Goal: Information Seeking & Learning: Learn about a topic

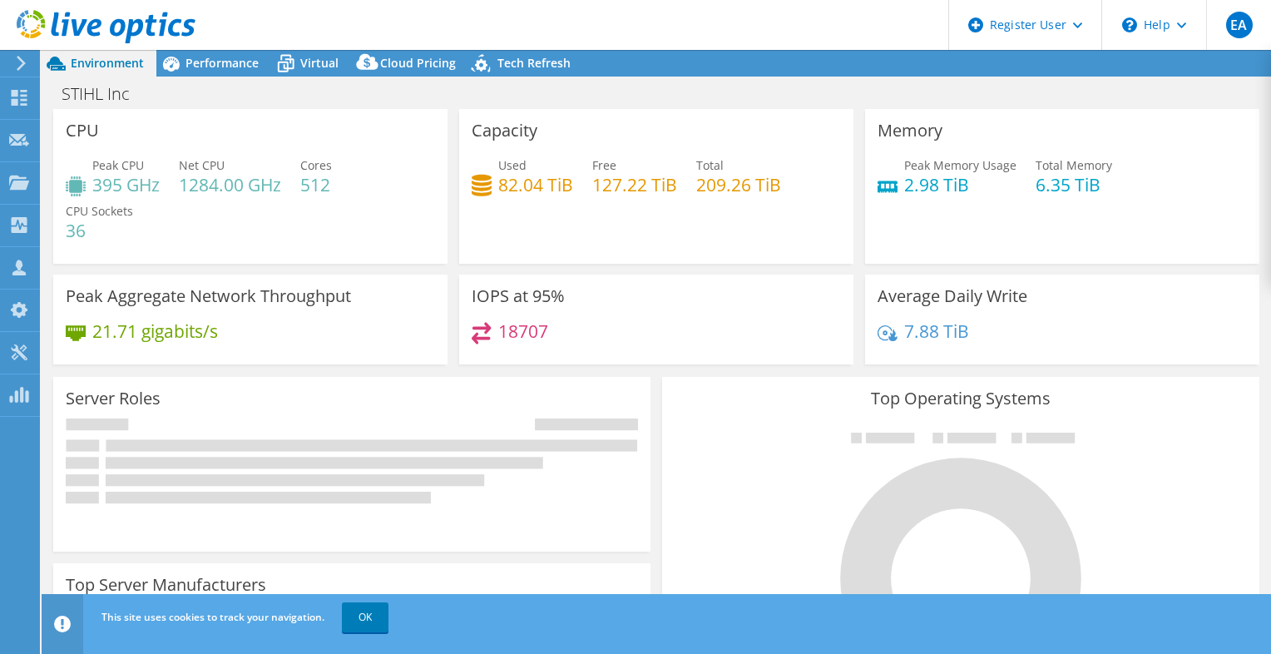
select select "USD"
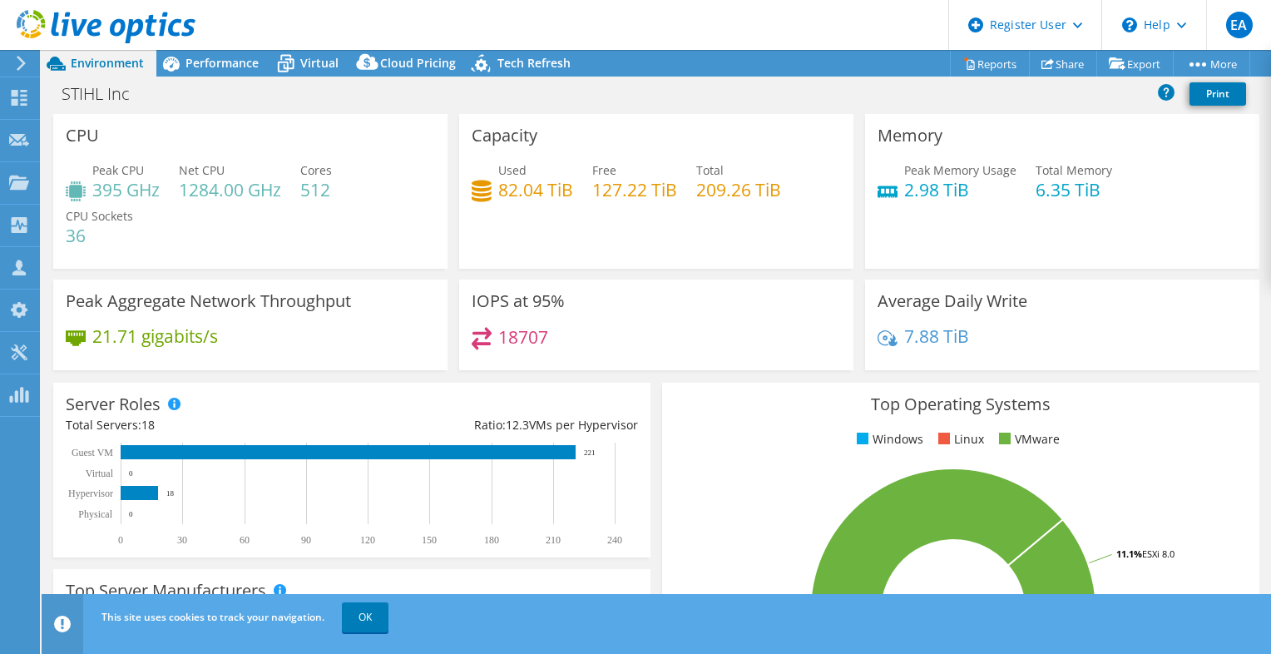
click at [523, 300] on h3 "IOPS at 95%" at bounding box center [518, 301] width 93 height 18
drag, startPoint x: 523, startPoint y: 300, endPoint x: 595, endPoint y: 305, distance: 72.6
click at [595, 305] on div "IOPS at 95% 18707" at bounding box center [656, 325] width 394 height 91
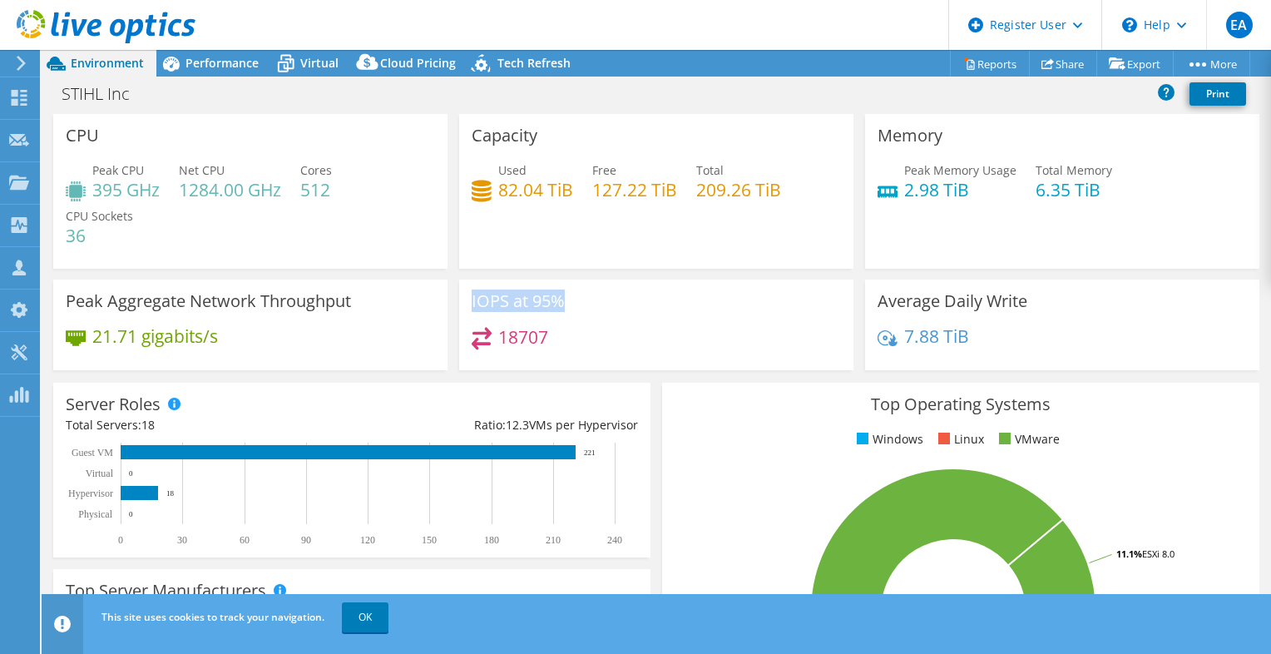
click at [528, 305] on h3 "IOPS at 95%" at bounding box center [518, 301] width 93 height 18
click at [326, 303] on h3 "Peak Aggregate Network Throughput" at bounding box center [208, 301] width 285 height 18
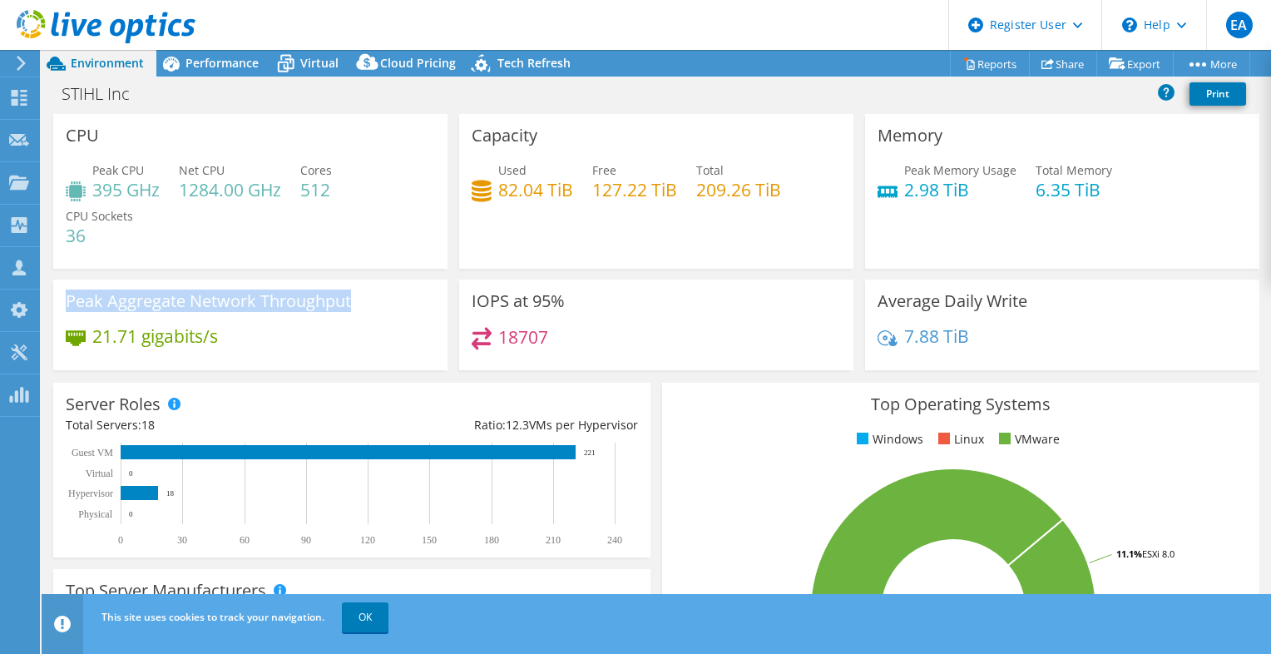
click at [326, 303] on h3 "Peak Aggregate Network Throughput" at bounding box center [208, 301] width 285 height 18
click at [544, 296] on h3 "IOPS at 95%" at bounding box center [518, 301] width 93 height 18
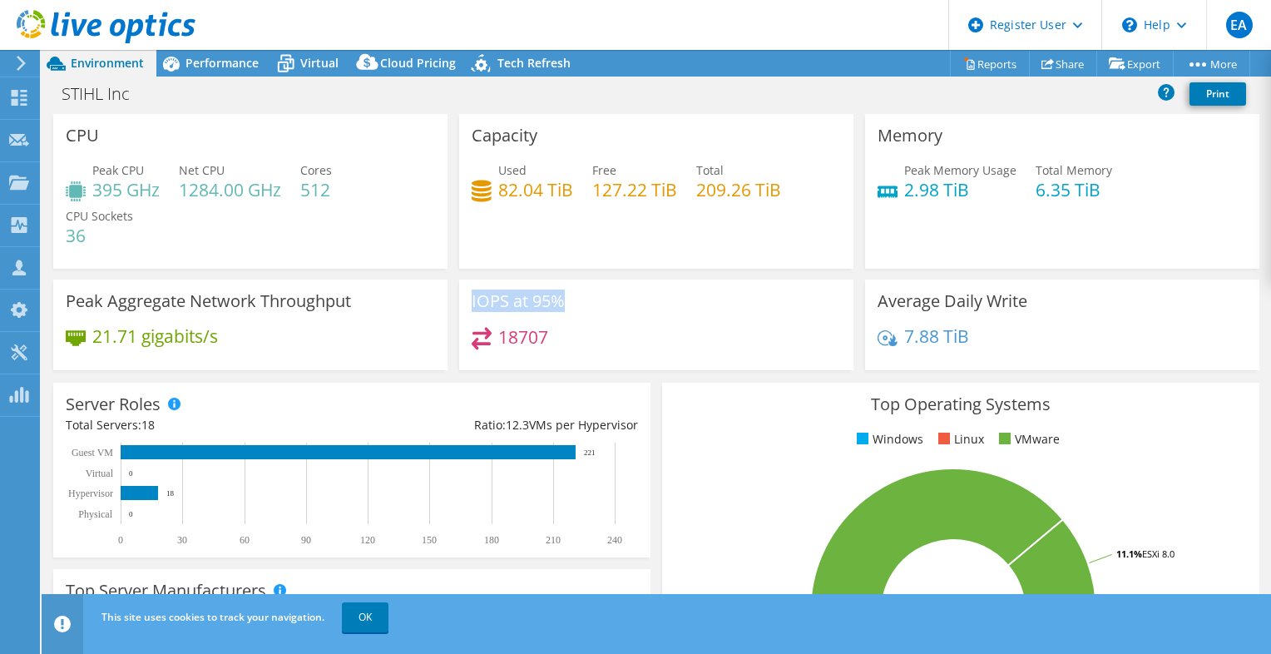
click at [544, 296] on h3 "IOPS at 95%" at bounding box center [518, 301] width 93 height 18
click at [339, 305] on h3 "Peak Aggregate Network Throughput" at bounding box center [208, 301] width 285 height 18
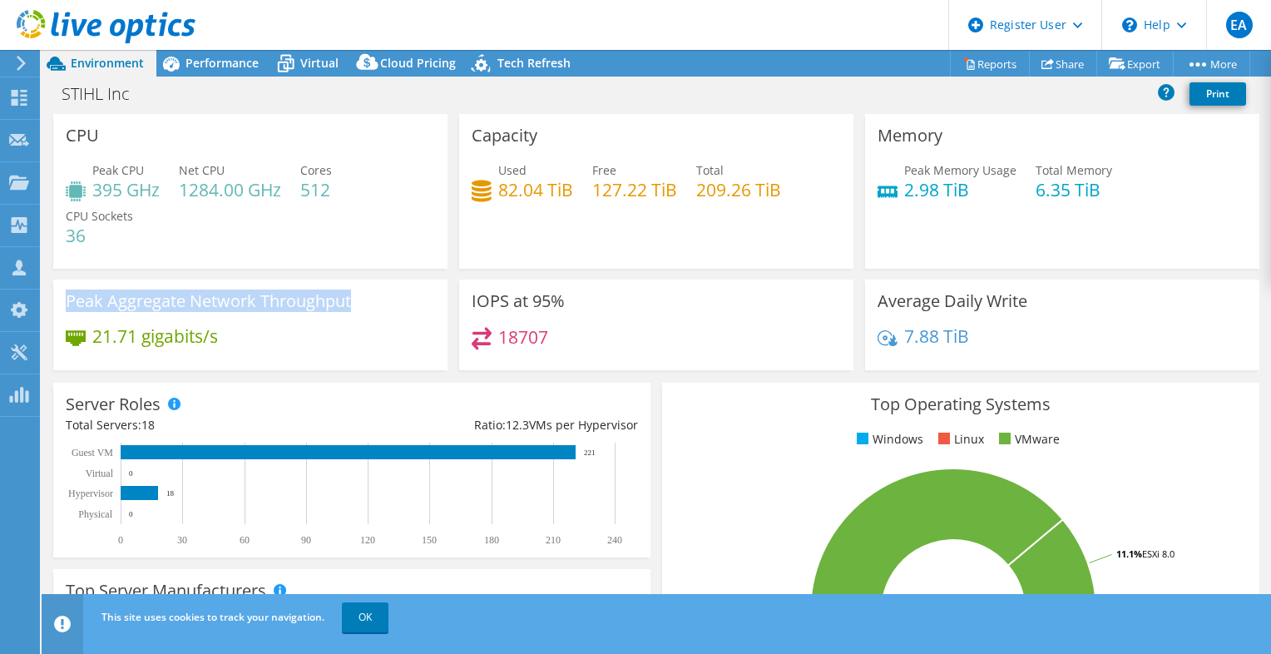
click at [339, 305] on h3 "Peak Aggregate Network Throughput" at bounding box center [208, 301] width 285 height 18
drag, startPoint x: 339, startPoint y: 305, endPoint x: 500, endPoint y: 300, distance: 160.6
click at [500, 300] on h3 "IOPS at 95%" at bounding box center [518, 301] width 93 height 18
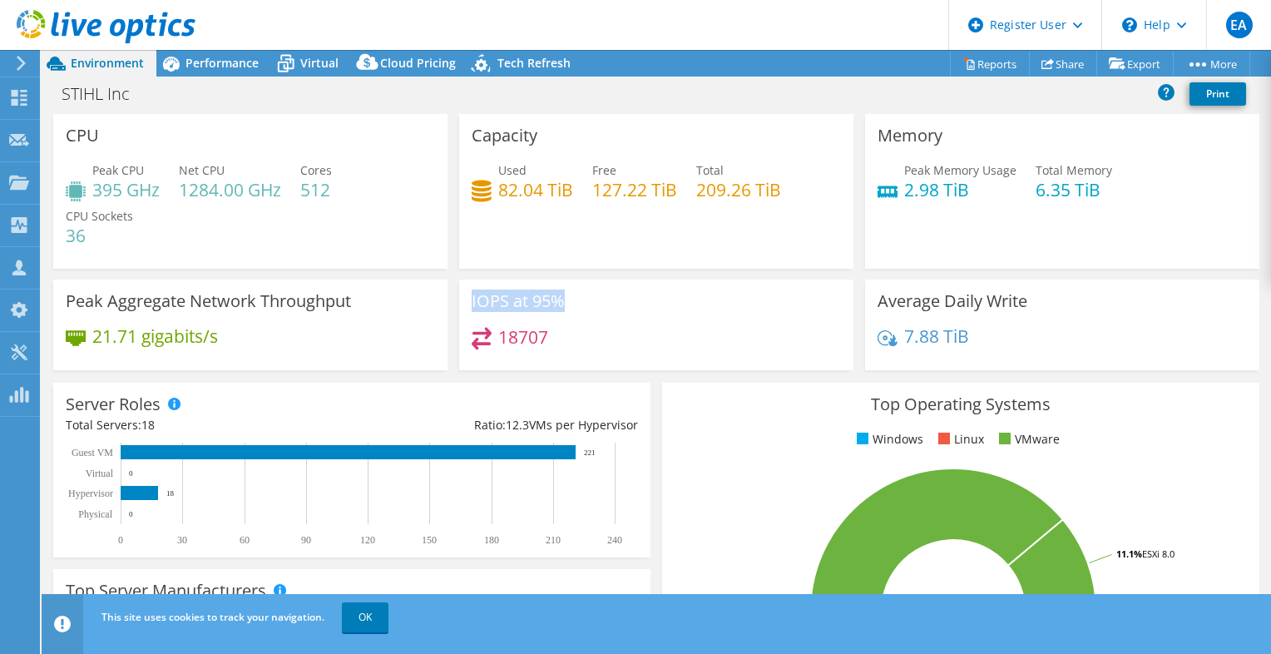
click at [500, 300] on h3 "IOPS at 95%" at bounding box center [518, 301] width 93 height 18
click at [284, 308] on h3 "Peak Aggregate Network Throughput" at bounding box center [208, 301] width 285 height 18
click at [295, 292] on h3 "Peak Aggregate Network Throughput" at bounding box center [208, 301] width 285 height 18
click at [315, 301] on h3 "Peak Aggregate Network Throughput" at bounding box center [208, 301] width 285 height 18
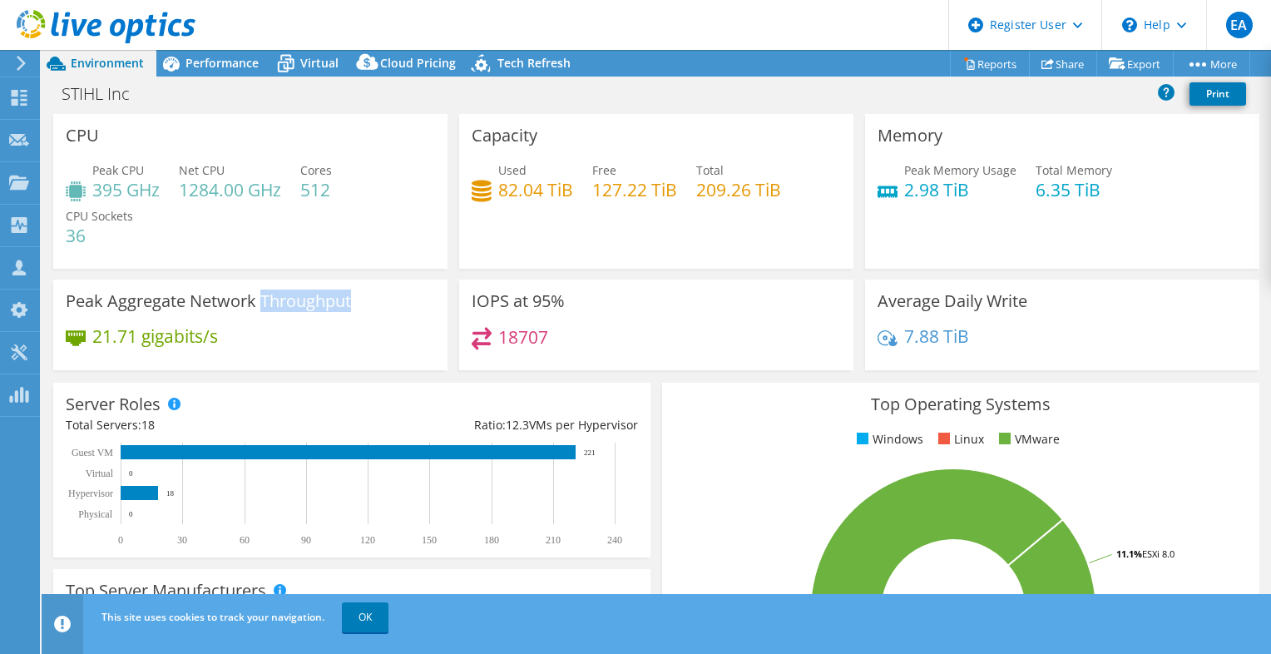
click at [315, 301] on h3 "Peak Aggregate Network Throughput" at bounding box center [208, 301] width 285 height 18
click at [769, 186] on h4 "209.26 TiB" at bounding box center [738, 190] width 85 height 18
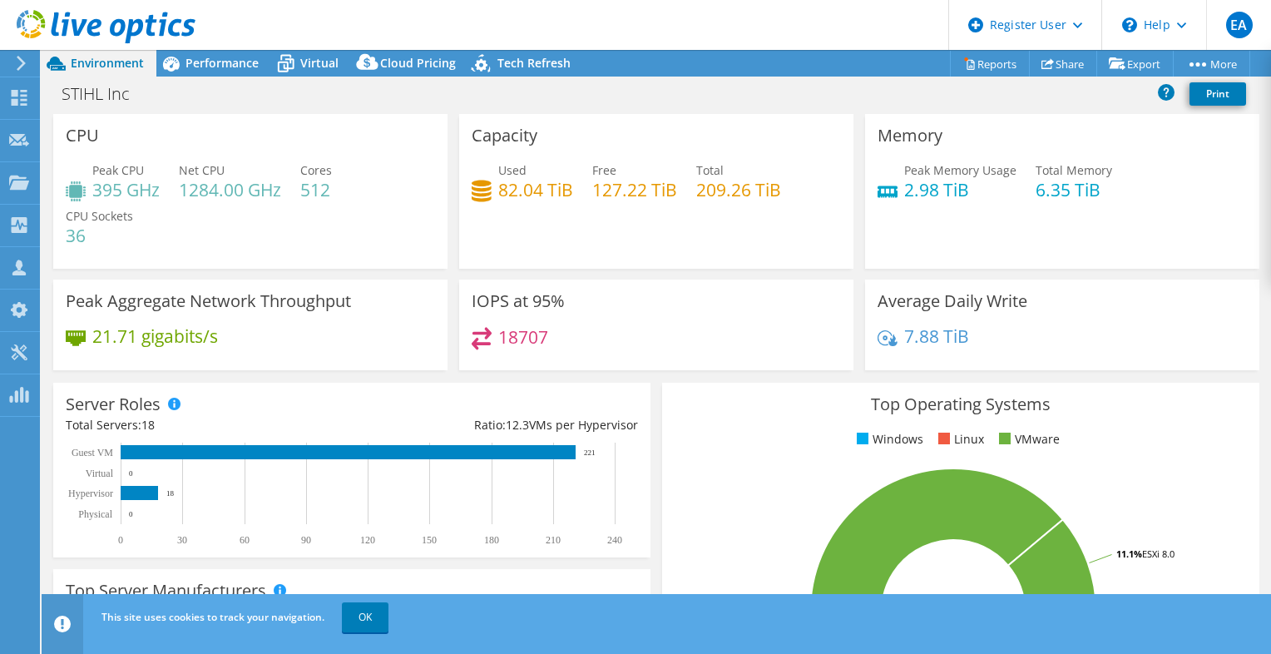
click at [528, 339] on h4 "18707" at bounding box center [523, 337] width 50 height 18
drag, startPoint x: 528, startPoint y: 339, endPoint x: 652, endPoint y: 338, distance: 124.0
click at [652, 338] on div "18707" at bounding box center [656, 345] width 369 height 36
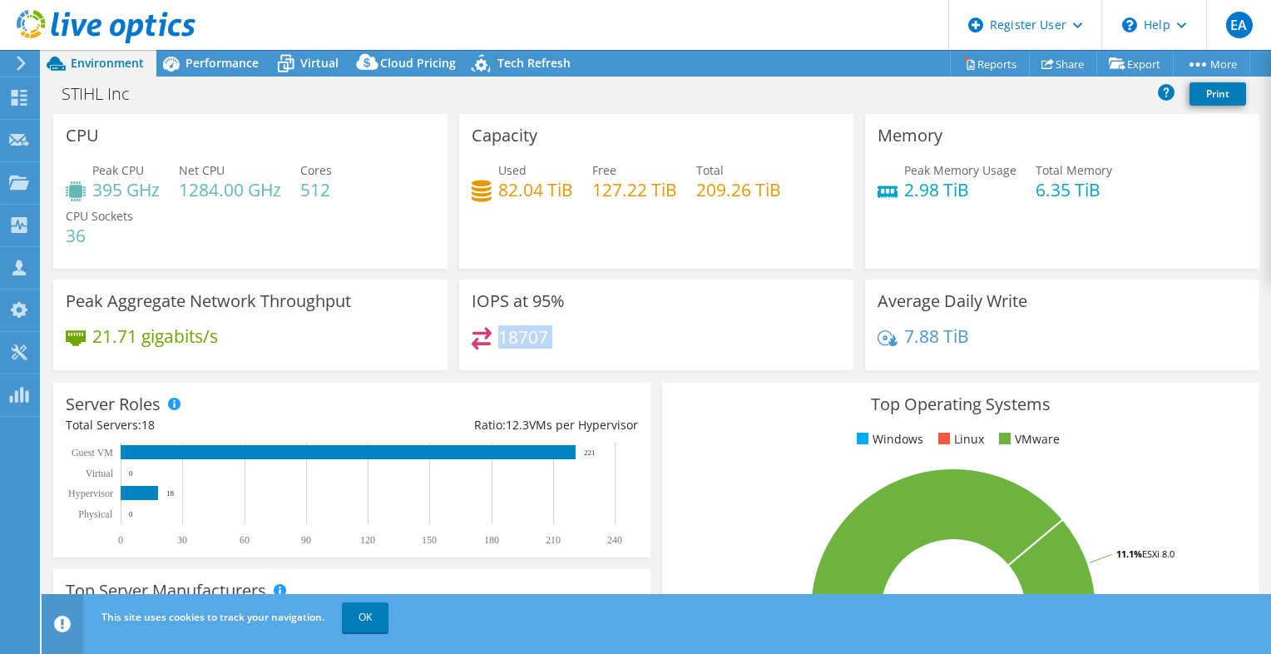
click at [536, 331] on h4 "18707" at bounding box center [523, 337] width 50 height 18
click at [26, 69] on icon at bounding box center [21, 63] width 12 height 15
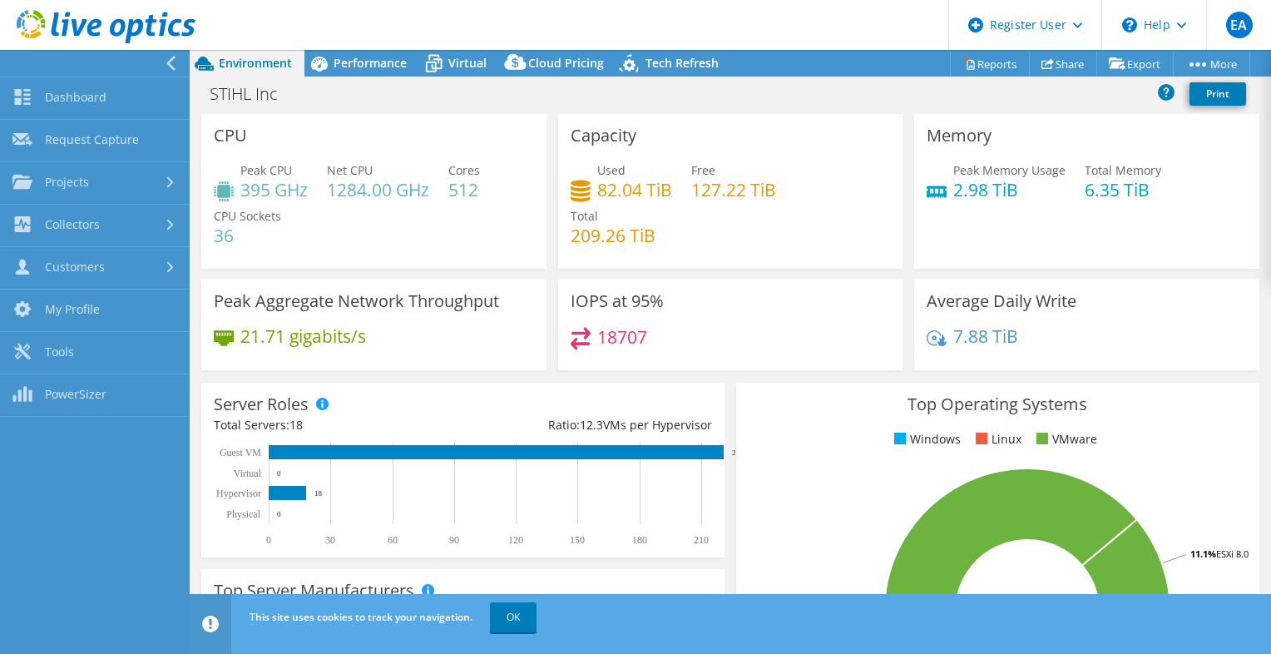
click at [379, 118] on div "CPU Peak CPU 395 GHz Net CPU 1284.00 GHz Cores 512 CPU Sockets 36" at bounding box center [373, 191] width 345 height 155
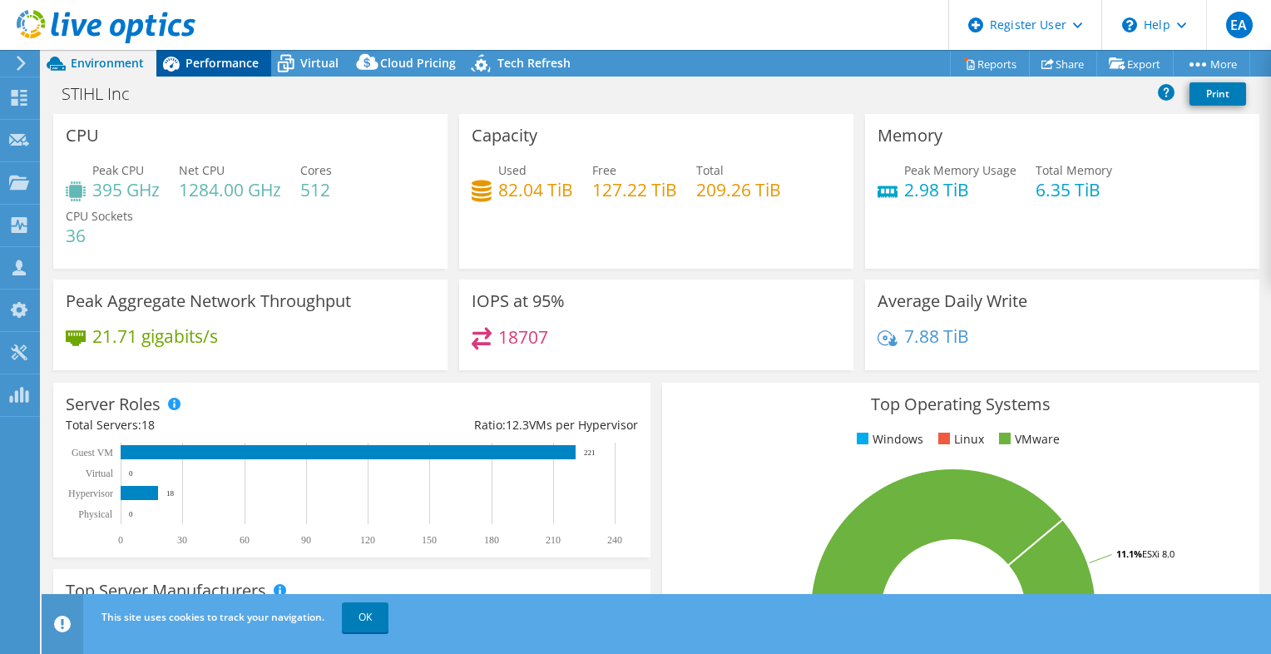
click at [216, 68] on span "Performance" at bounding box center [222, 63] width 73 height 16
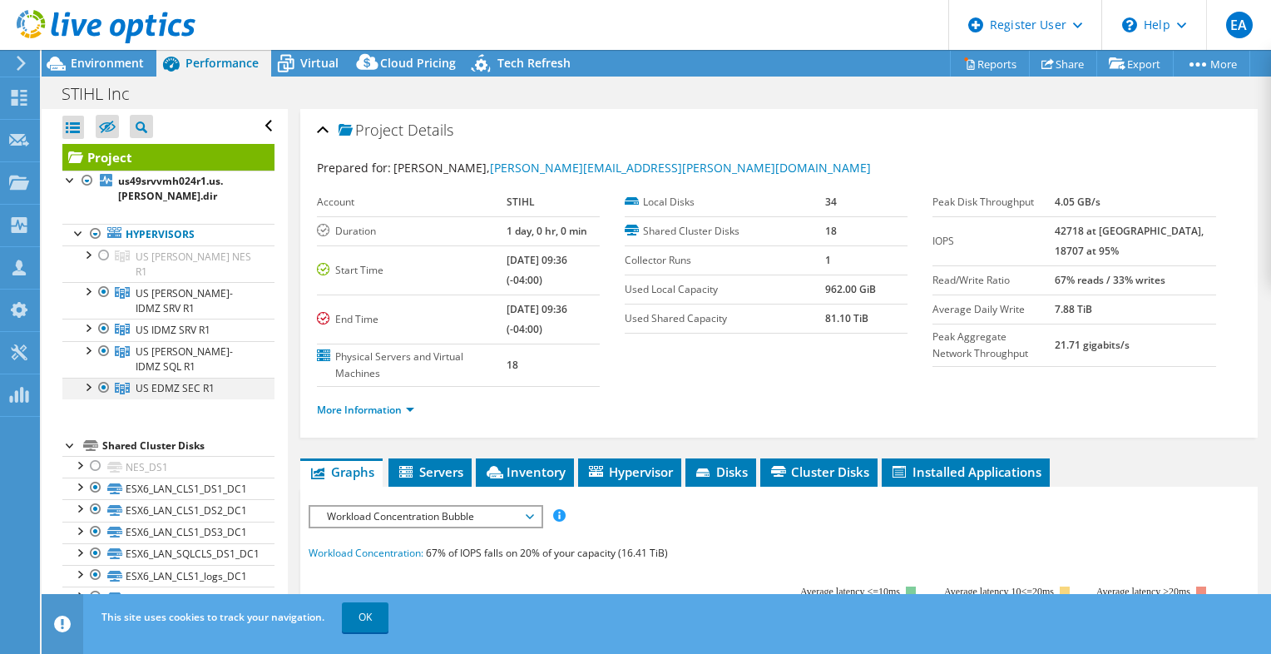
click at [92, 378] on div at bounding box center [87, 386] width 17 height 17
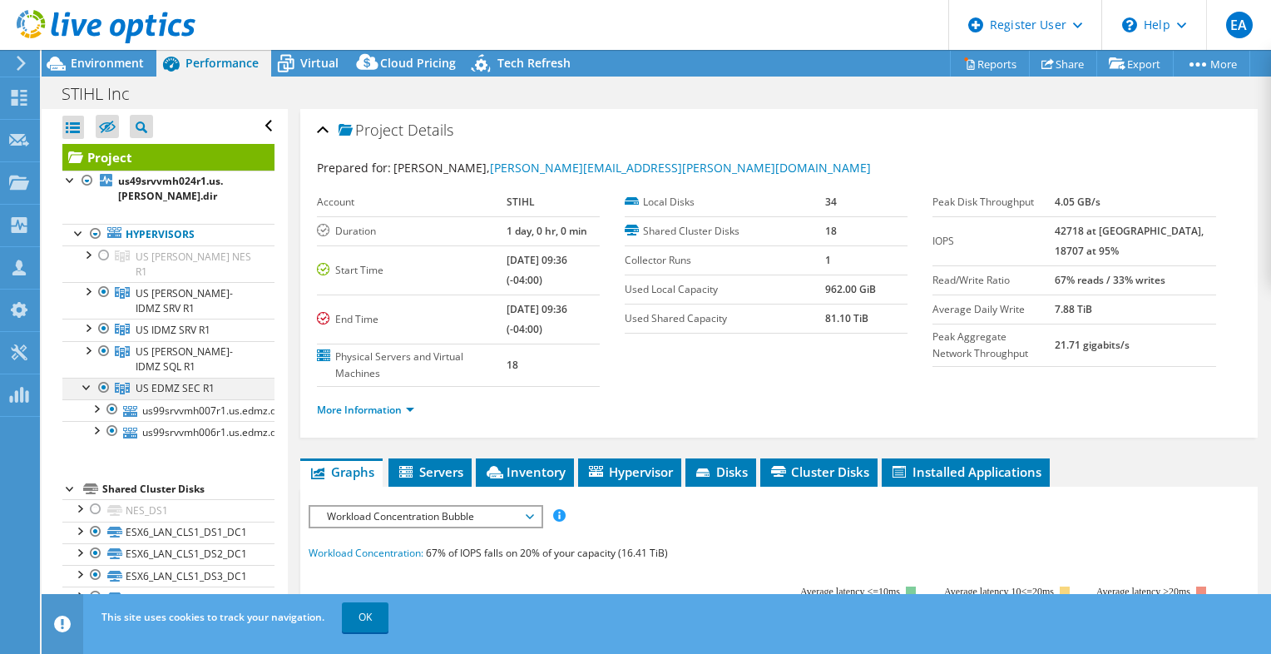
click at [92, 378] on div at bounding box center [87, 386] width 17 height 17
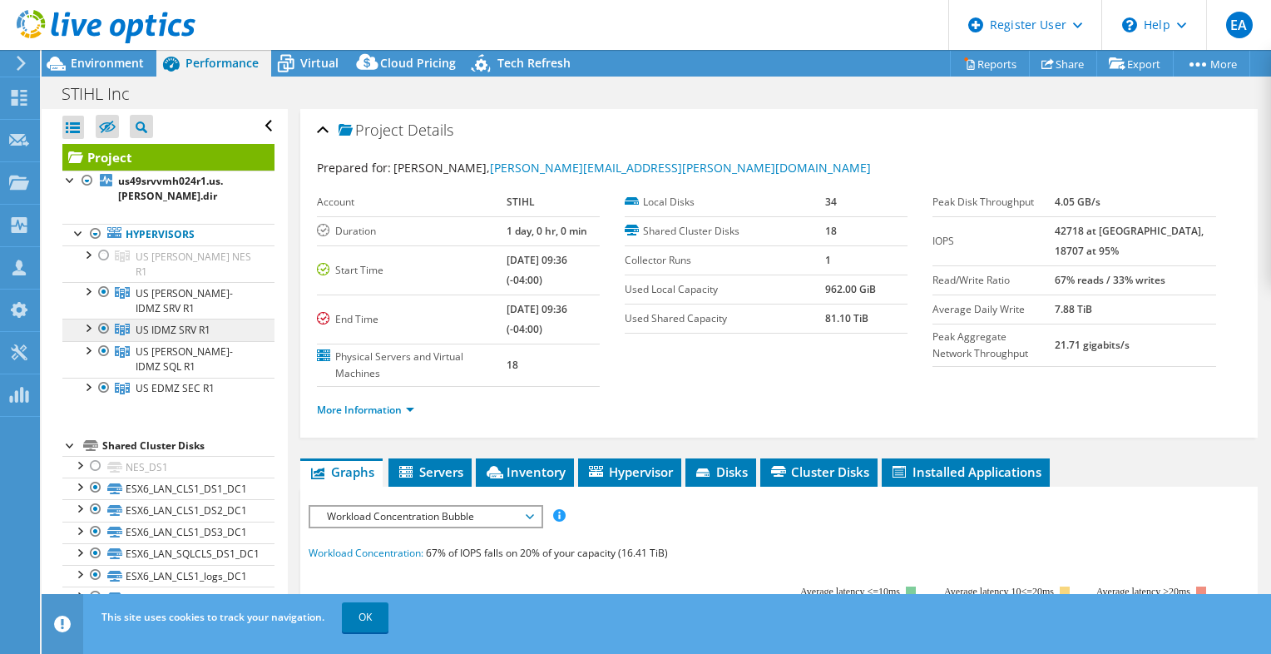
click at [153, 323] on span "US IDMZ SRV R1" at bounding box center [173, 330] width 75 height 14
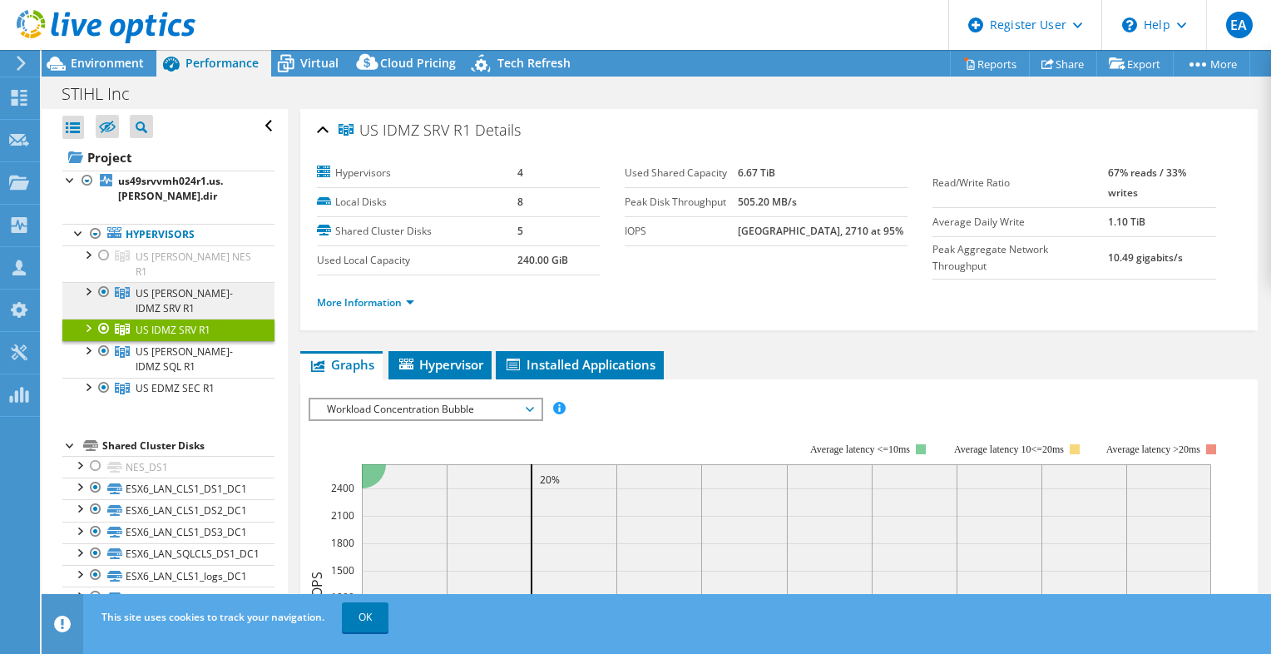
click at [164, 286] on span "US [PERSON_NAME]-IDMZ SRV R1" at bounding box center [184, 300] width 97 height 29
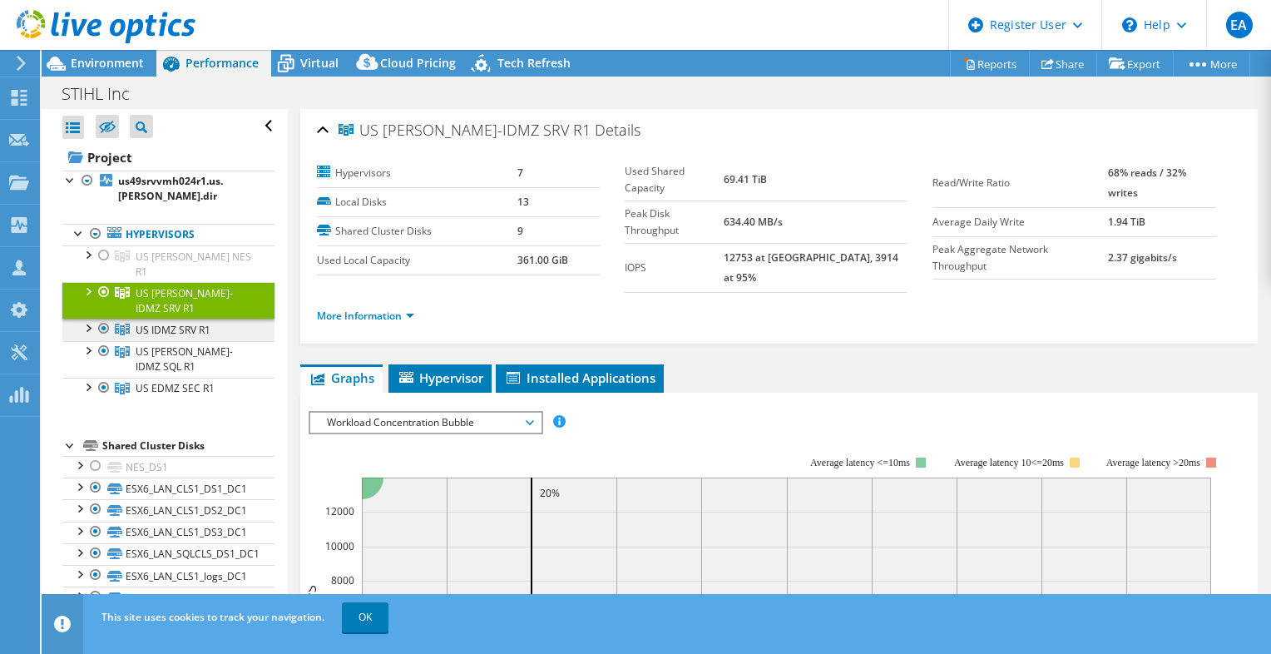
click at [164, 319] on link "US IDMZ SRV R1" at bounding box center [168, 330] width 212 height 22
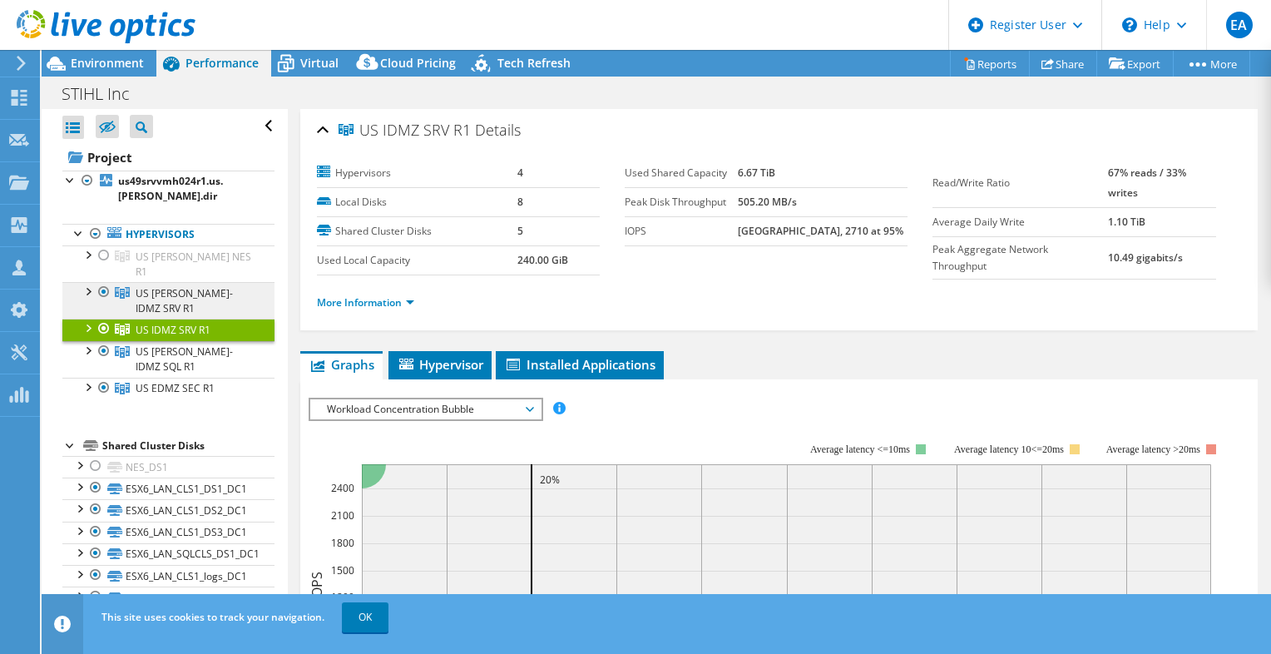
drag, startPoint x: 164, startPoint y: 275, endPoint x: 136, endPoint y: 251, distance: 36.0
click at [136, 282] on link "US [PERSON_NAME]-IDMZ SRV R1" at bounding box center [168, 300] width 212 height 37
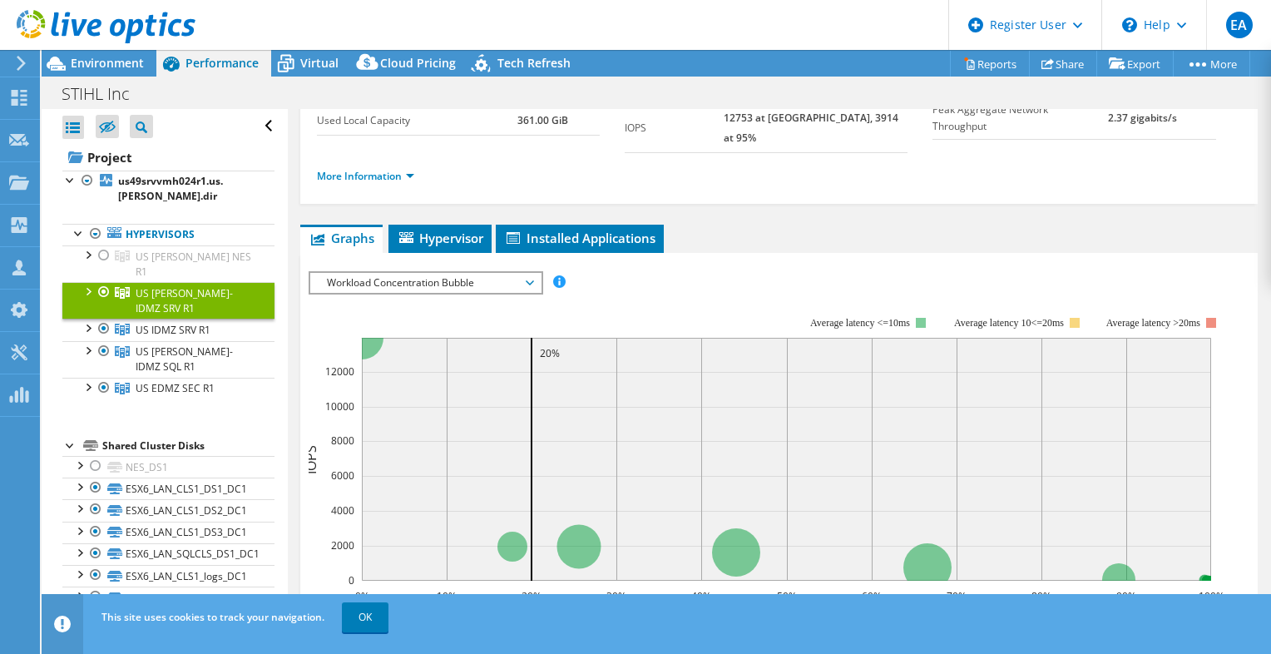
scroll to position [140, 0]
click at [176, 319] on link "US IDMZ SRV R1" at bounding box center [168, 330] width 212 height 22
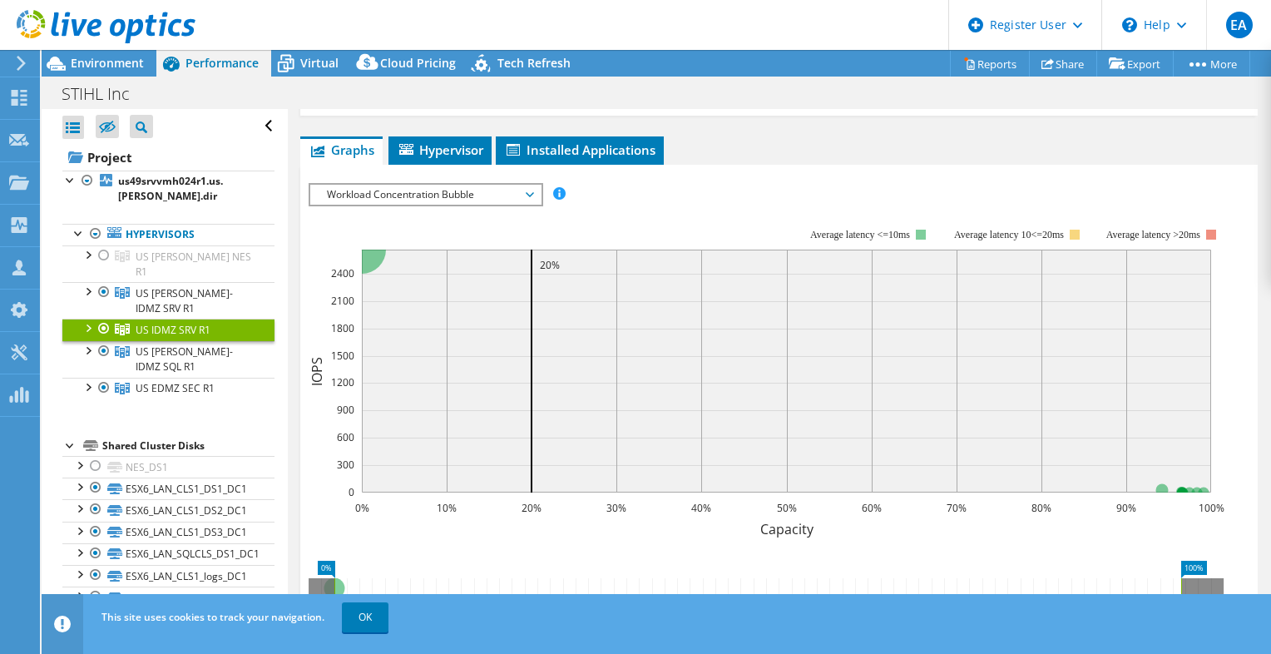
scroll to position [213, 0]
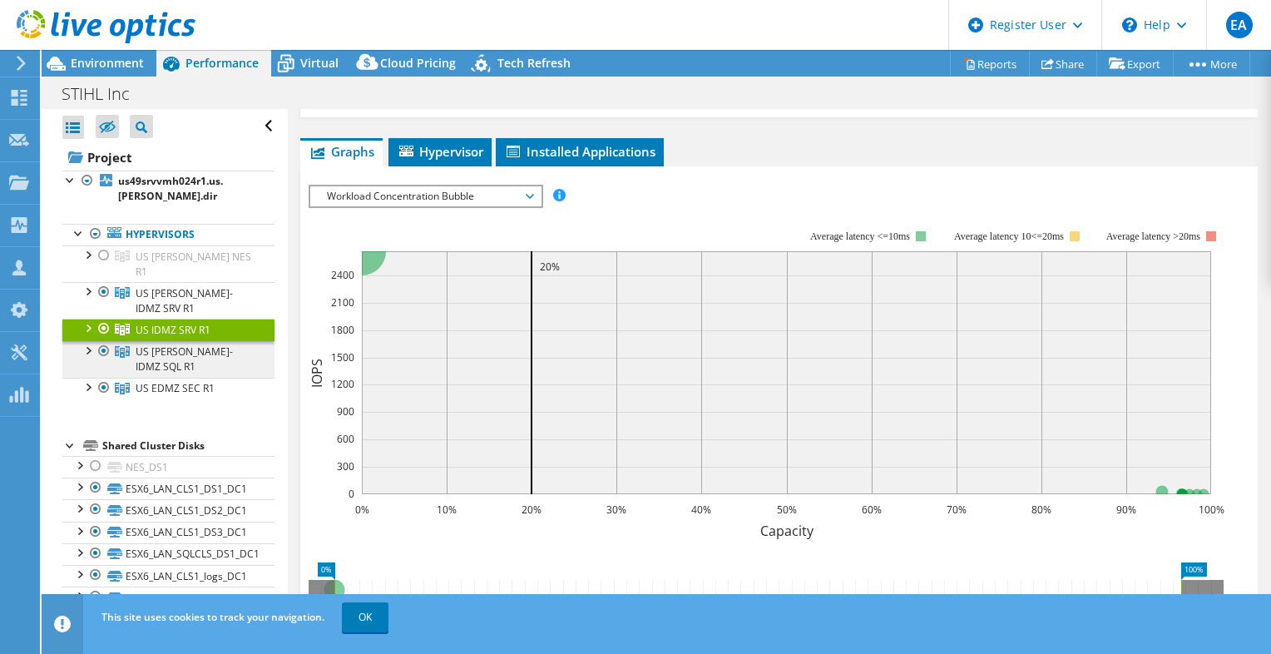
click at [196, 341] on link "US [PERSON_NAME]-IDMZ SQL R1" at bounding box center [168, 359] width 212 height 37
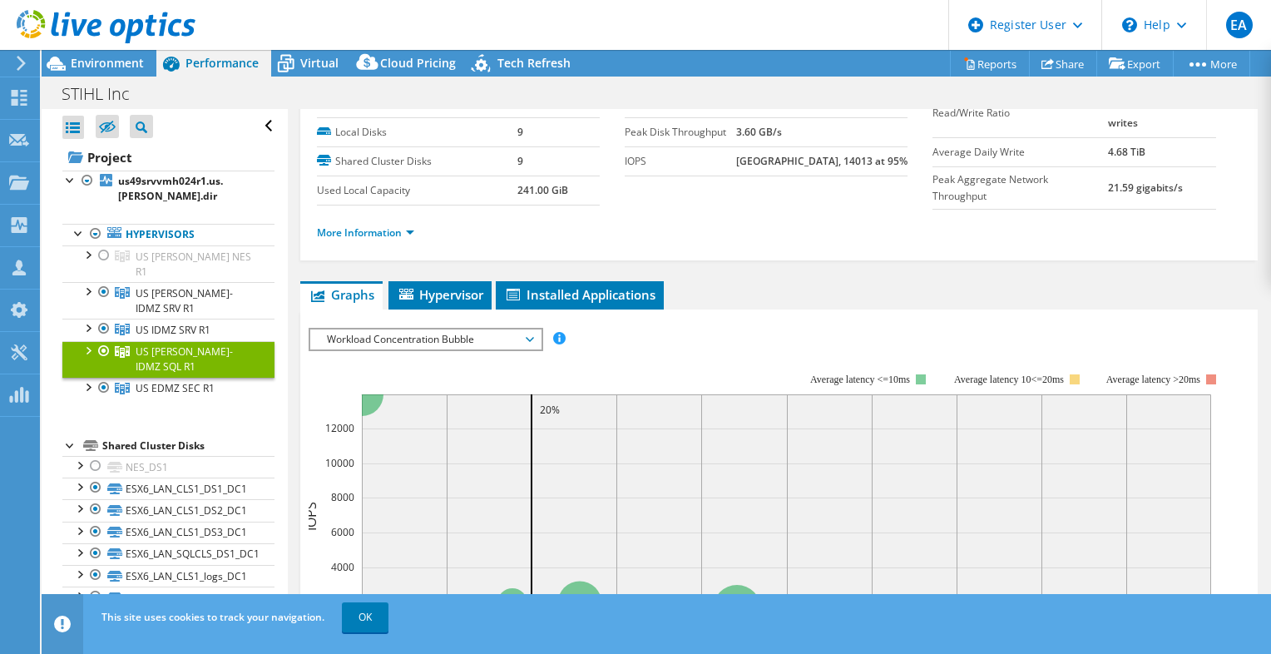
scroll to position [0, 0]
